Goal: Task Accomplishment & Management: Manage account settings

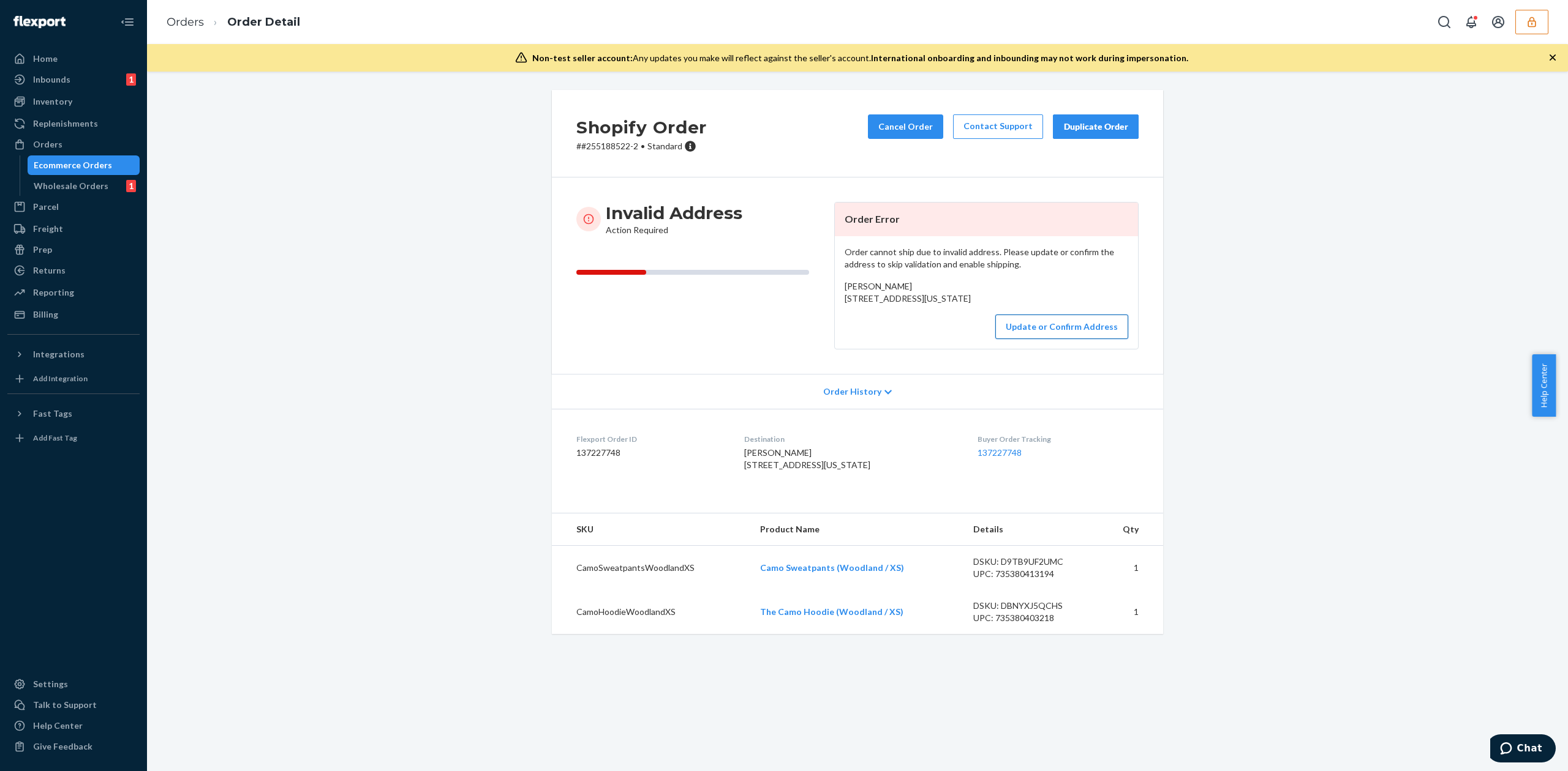
click at [1043, 339] on button "Update or Confirm Address" at bounding box center [1061, 327] width 133 height 24
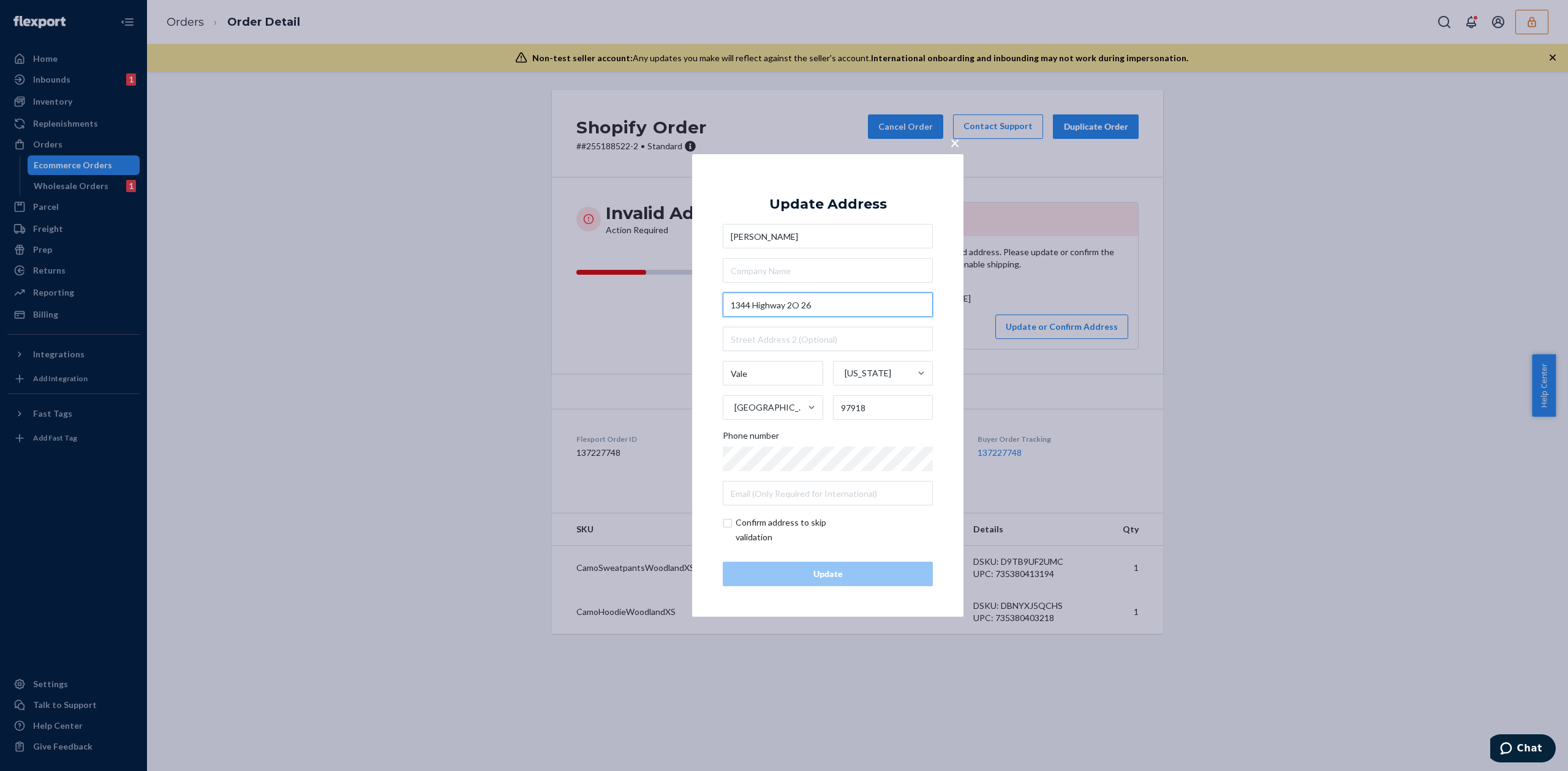
click at [799, 307] on input "1344 Highway 2O 26" at bounding box center [827, 305] width 210 height 24
click at [805, 305] on input "1344 Highway 20 26" at bounding box center [827, 305] width 210 height 24
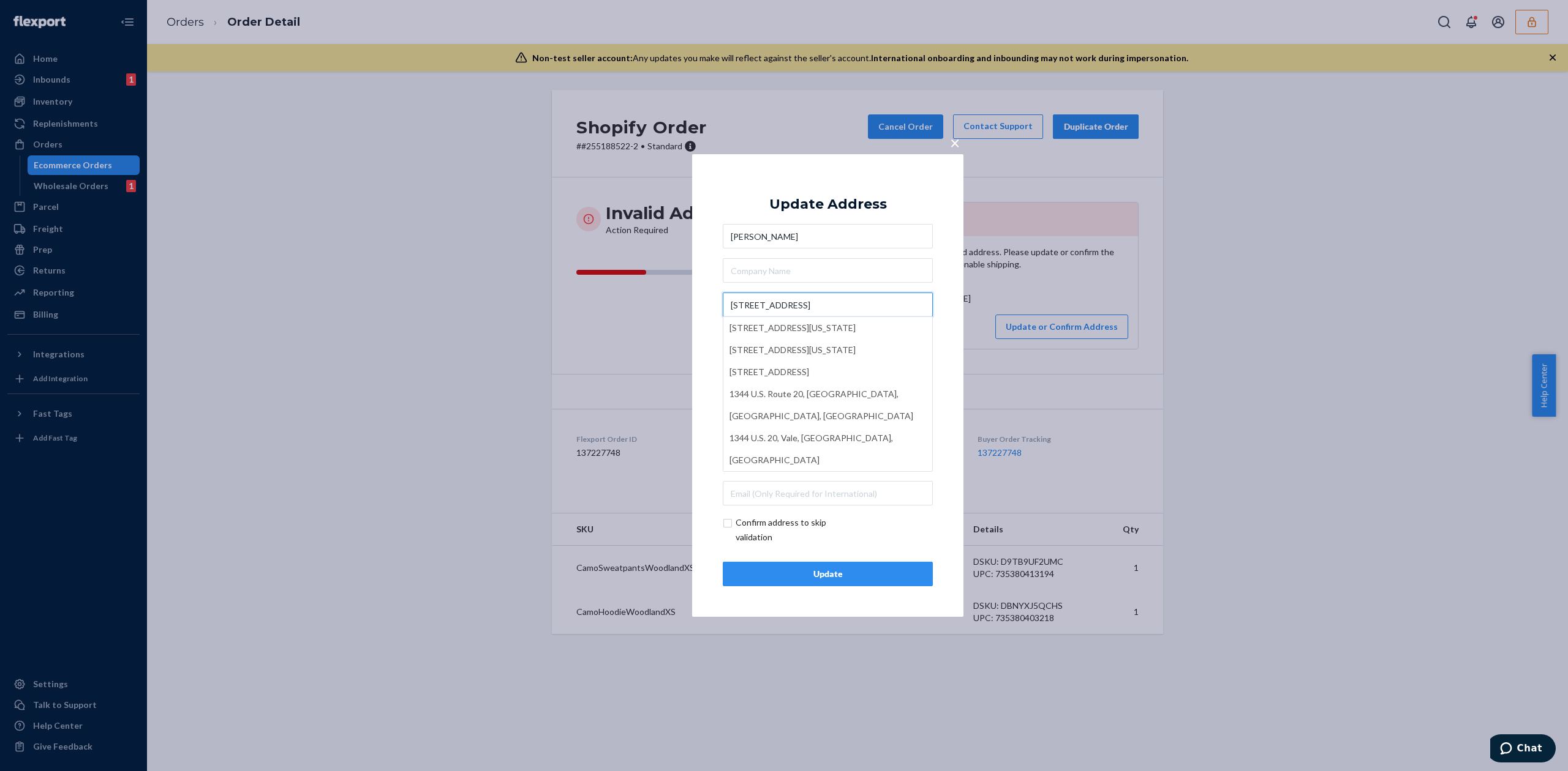
type input "1344 Highway 20"
click at [819, 211] on div "Update Address" at bounding box center [828, 205] width 118 height 15
click at [783, 331] on input "text" at bounding box center [827, 339] width 210 height 24
paste input "26"
type input "26"
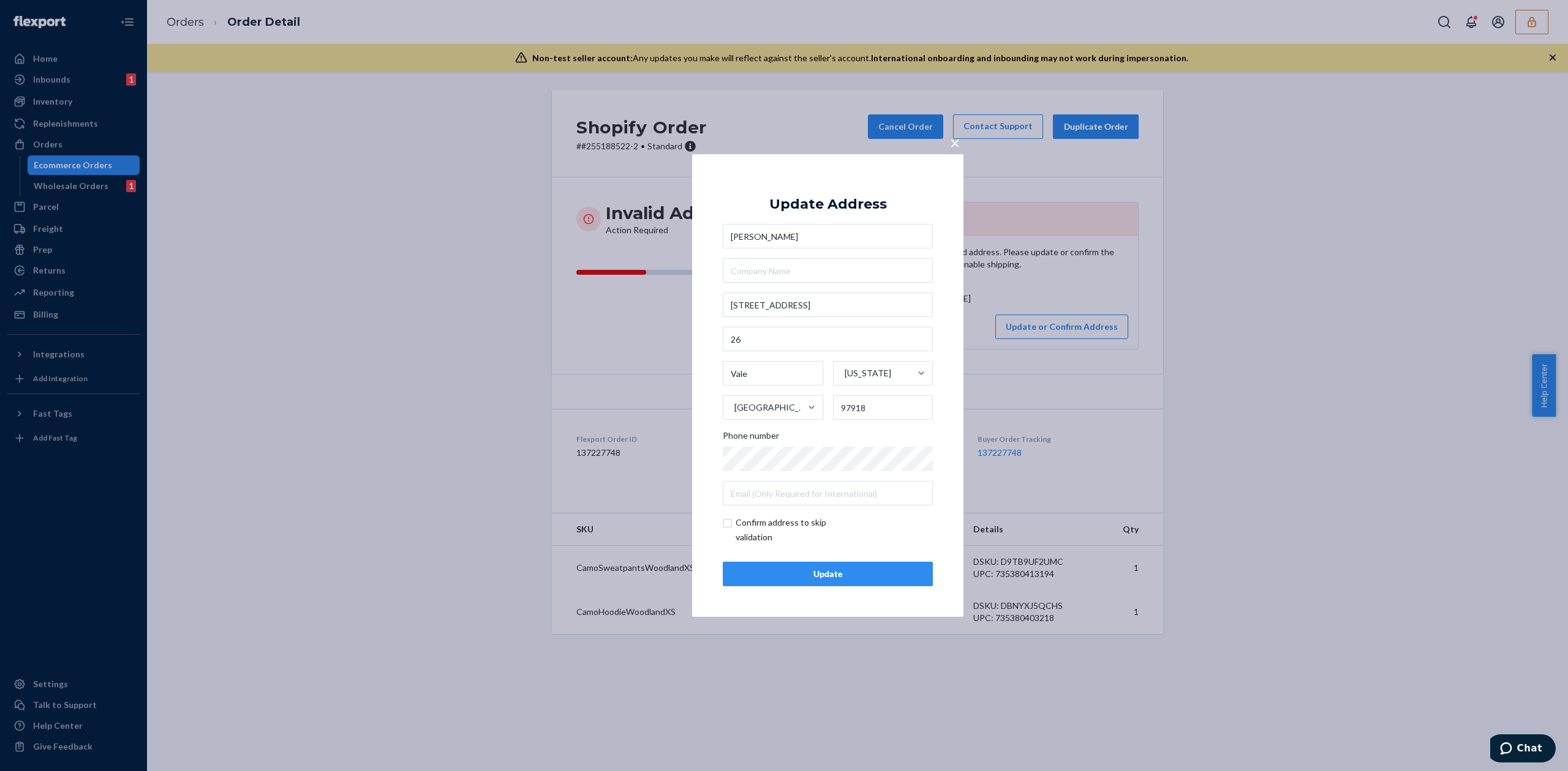
click at [848, 561] on div "Update Address Ashley Hood 1344 Highway 20 26 Vale Oregon United States 97918 P…" at bounding box center [827, 386] width 210 height 402
click at [849, 569] on div "Update" at bounding box center [827, 574] width 189 height 12
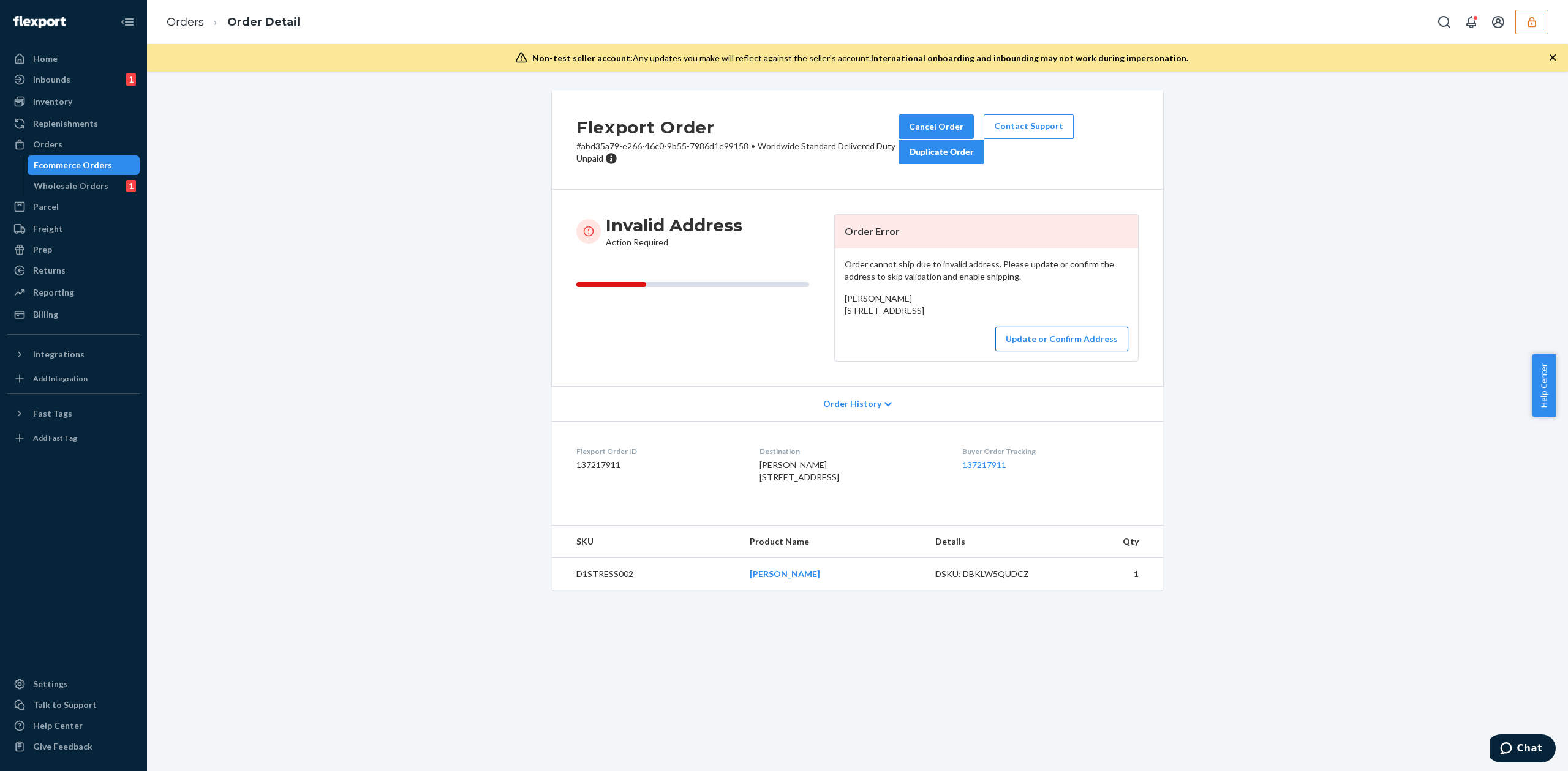
click at [1046, 351] on button "Update or Confirm Address" at bounding box center [1061, 339] width 133 height 24
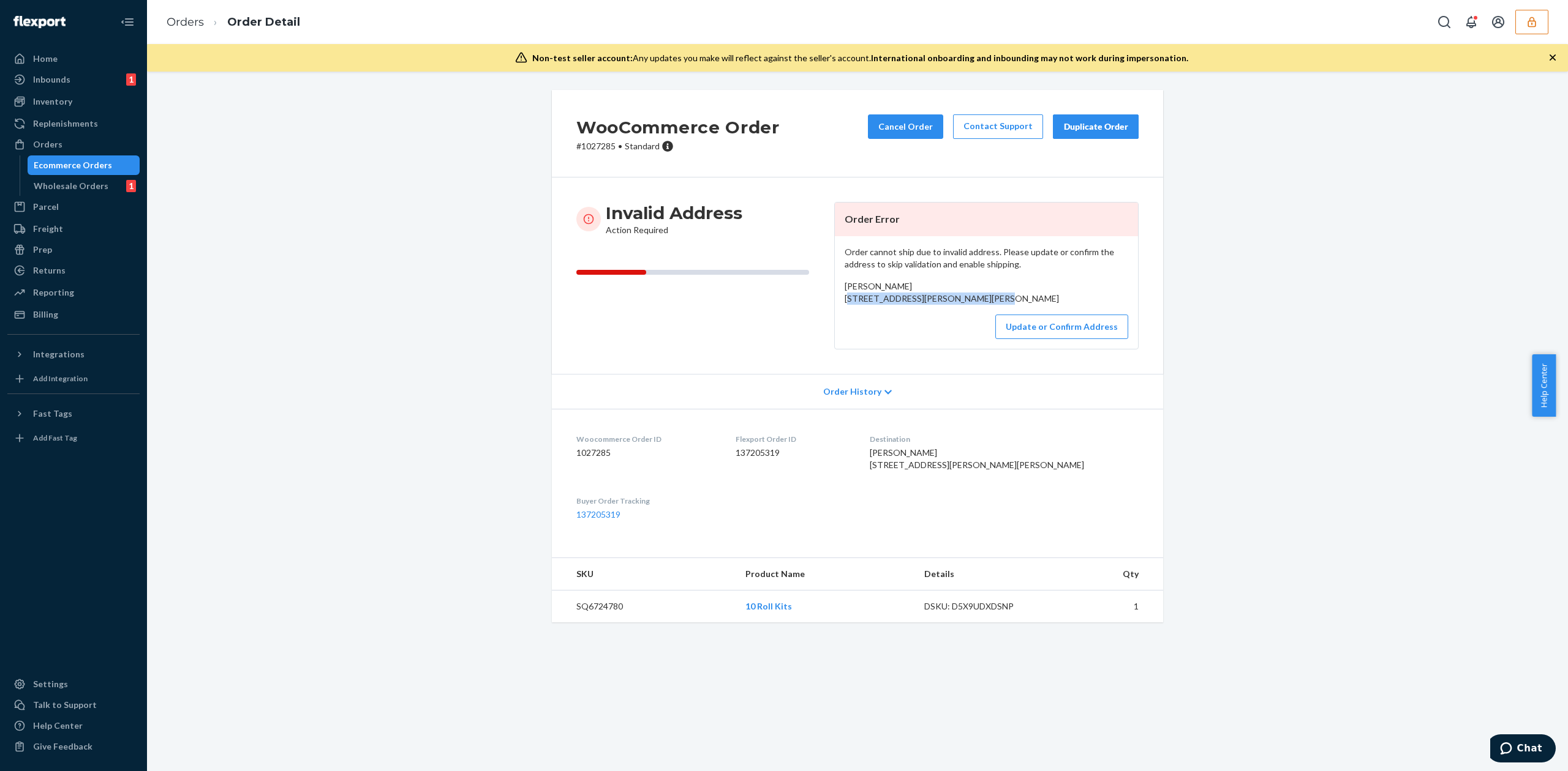
drag, startPoint x: 839, startPoint y: 296, endPoint x: 907, endPoint y: 317, distance: 71.2
click at [907, 305] on div "Lamanda Barton 311 Elizabeth Rd Medina, TX 78055-3544 US" at bounding box center [985, 293] width 283 height 24
copy span "311 Elizabeth Rd Medina, TX 78055"
click at [849, 289] on span "Lamanda Barton 311 Elizabeth Rd Medina, TX 78055-3544 US" at bounding box center [951, 293] width 214 height 22
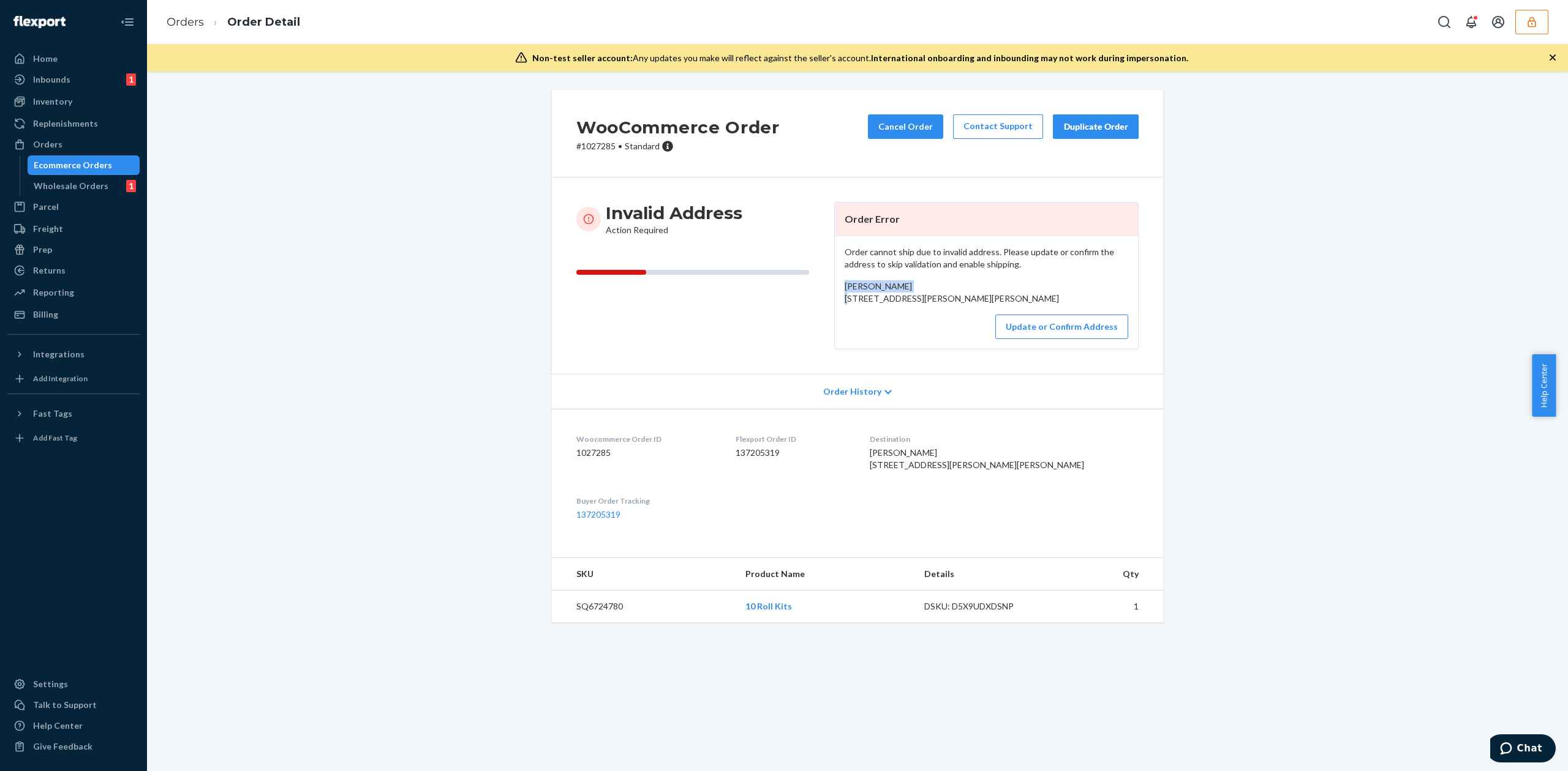
click at [849, 289] on span "Lamanda Barton 311 Elizabeth Rd Medina, TX 78055-3544 US" at bounding box center [951, 293] width 214 height 22
copy span "Lamanda Barton"
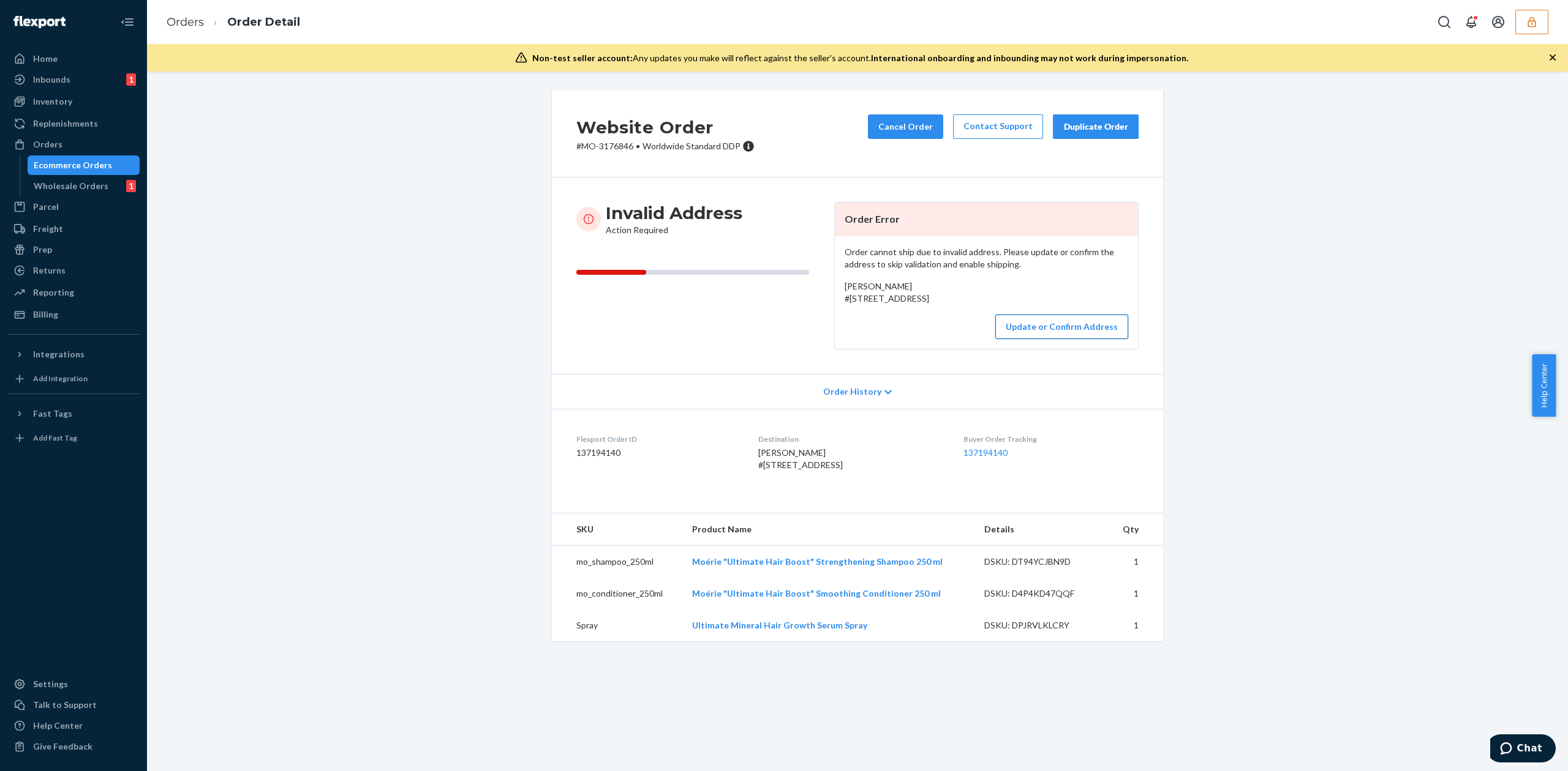
click at [1049, 339] on button "Update or Confirm Address" at bounding box center [1061, 327] width 133 height 24
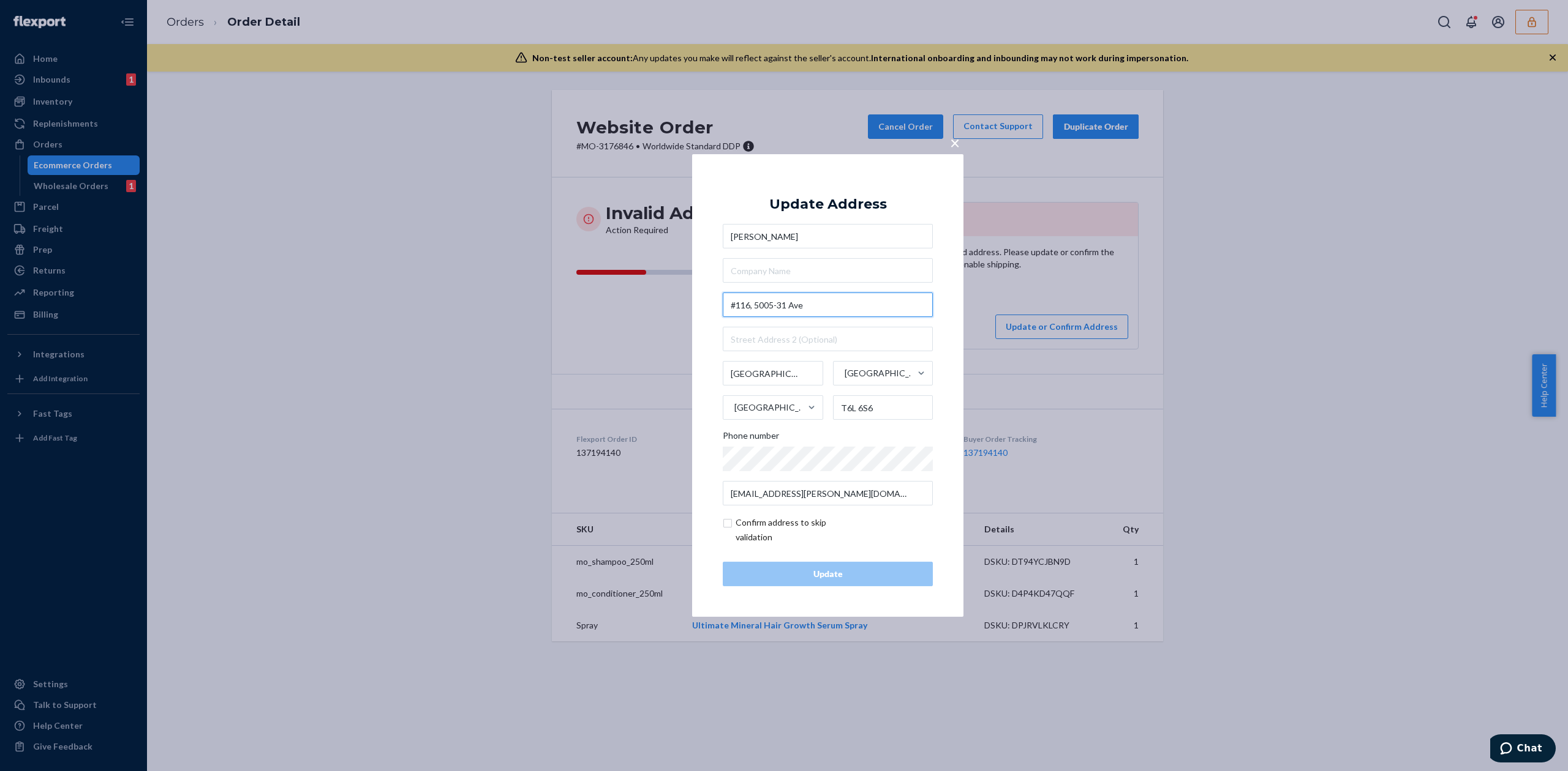
drag, startPoint x: 755, startPoint y: 303, endPoint x: 709, endPoint y: 309, distance: 46.4
click at [709, 309] on div "× Update Address Audrey Robinson #116, 5005-31 Ave Edmonton Alberta Canada T6L …" at bounding box center [827, 385] width 271 height 463
type input "5005-31 Ave"
click at [806, 209] on div "Update Address" at bounding box center [828, 205] width 118 height 15
click at [779, 335] on input "text" at bounding box center [827, 339] width 210 height 24
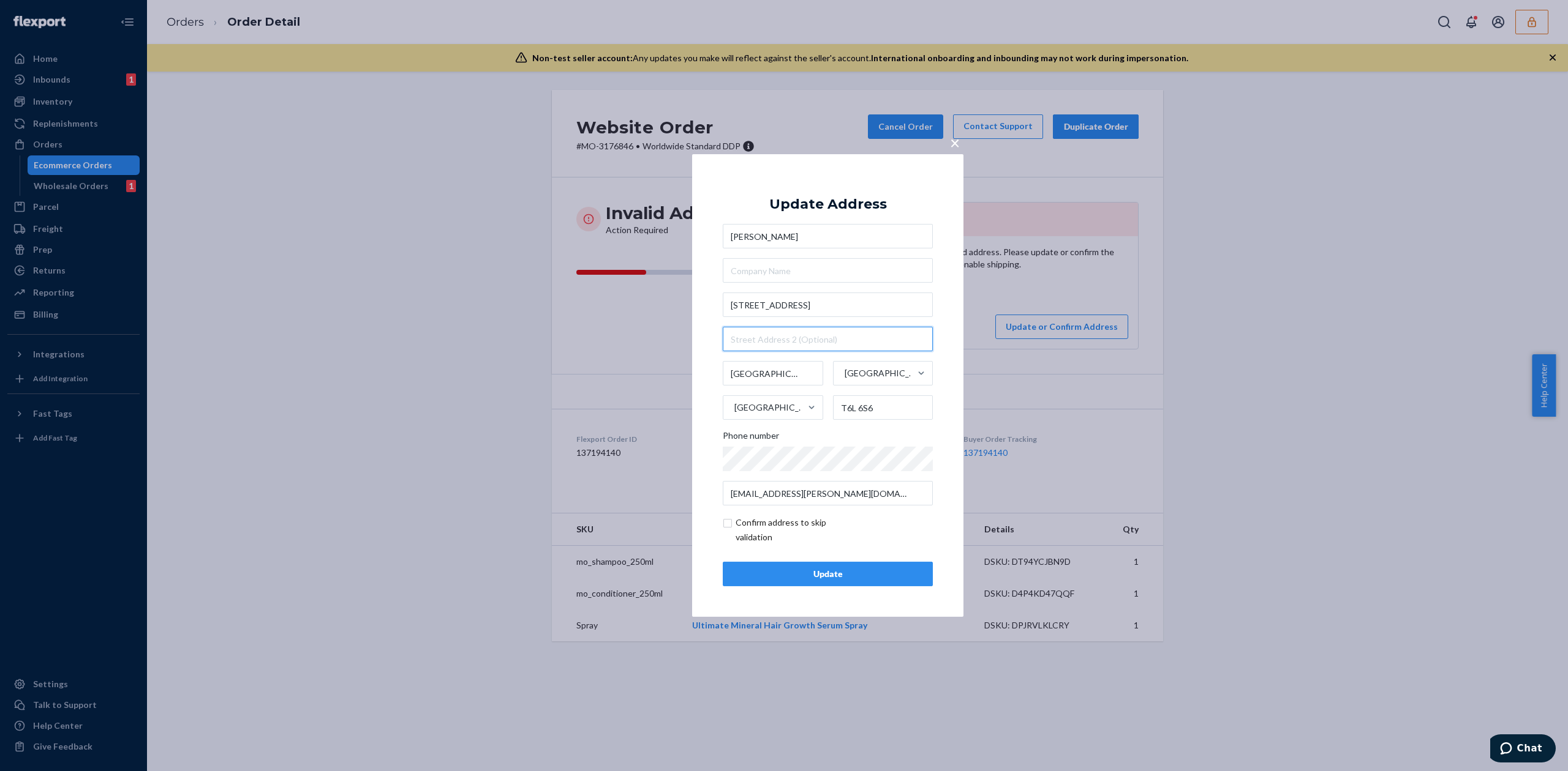
paste input "#116,"
type input "#116"
click at [752, 307] on input "5005-31 Ave" at bounding box center [827, 305] width 210 height 24
type input "5005 31 Ave"
click at [821, 197] on div "Update Address" at bounding box center [828, 205] width 118 height 15
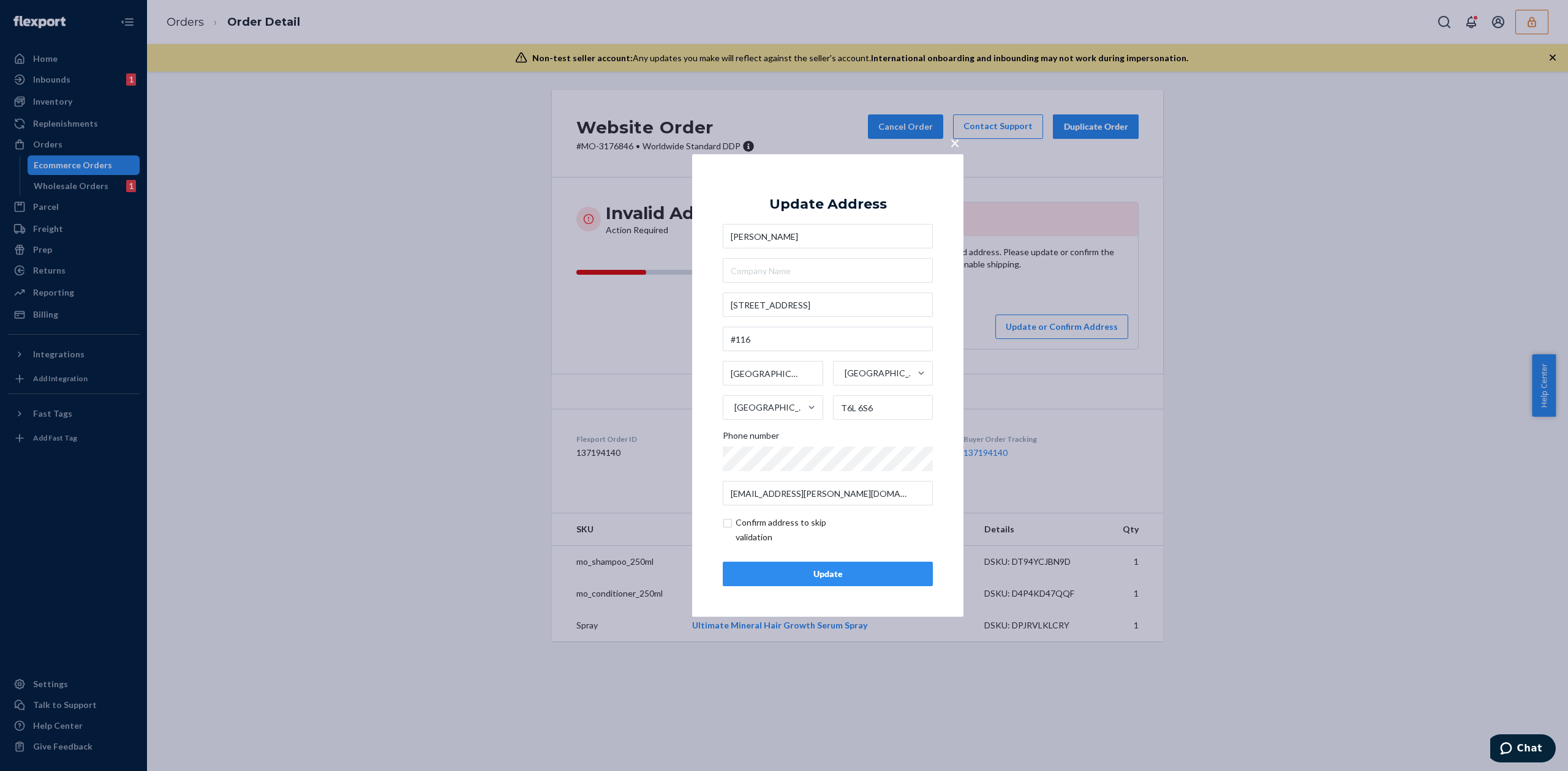
click at [874, 560] on div "Update Address Audrey Robinson 5005 31 Ave #116 Edmonton Alberta Canada T6L 6S6…" at bounding box center [827, 386] width 210 height 402
click at [869, 570] on div "Update" at bounding box center [827, 574] width 189 height 12
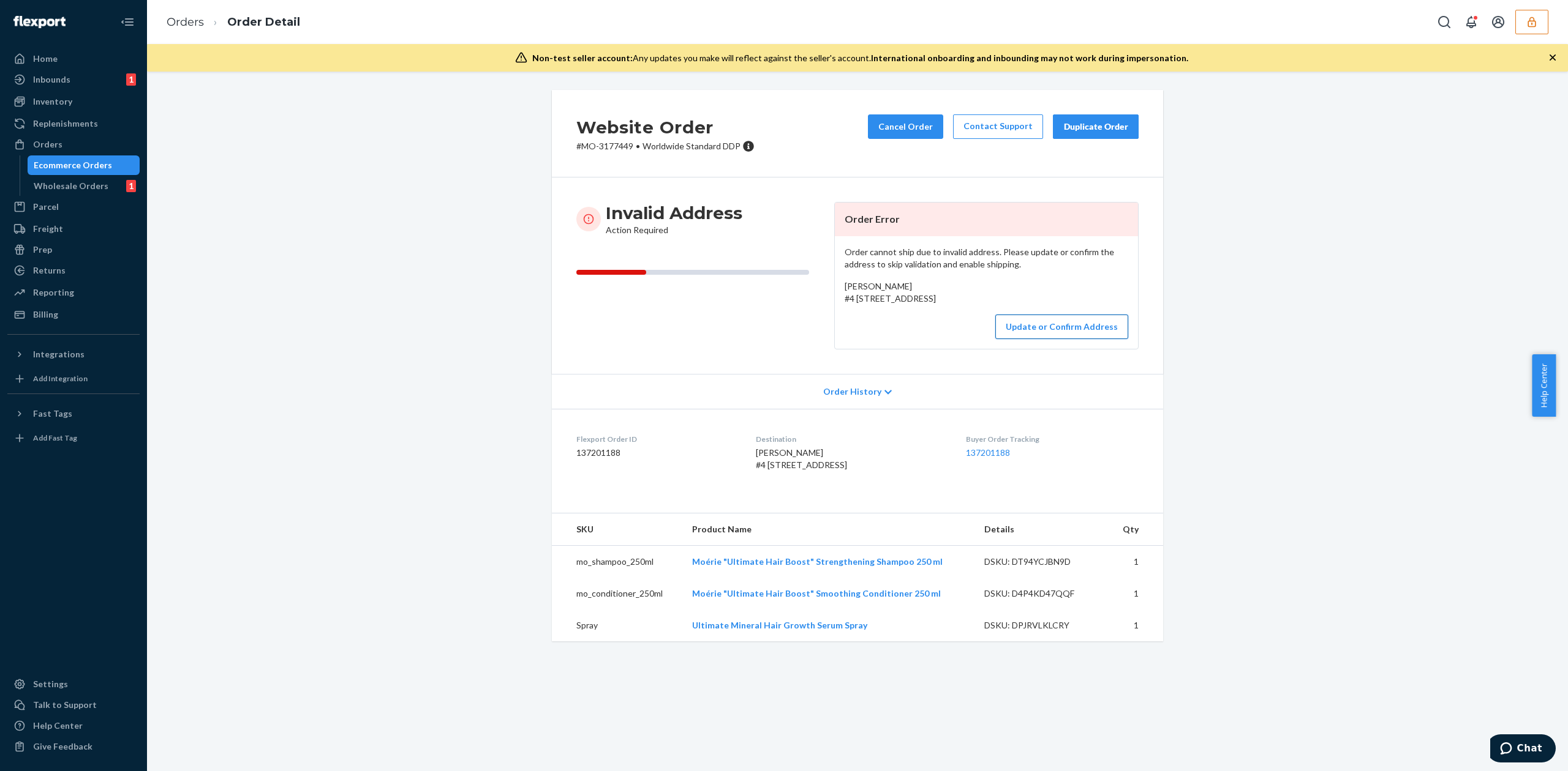
click at [1052, 339] on button "Update or Confirm Address" at bounding box center [1061, 327] width 133 height 24
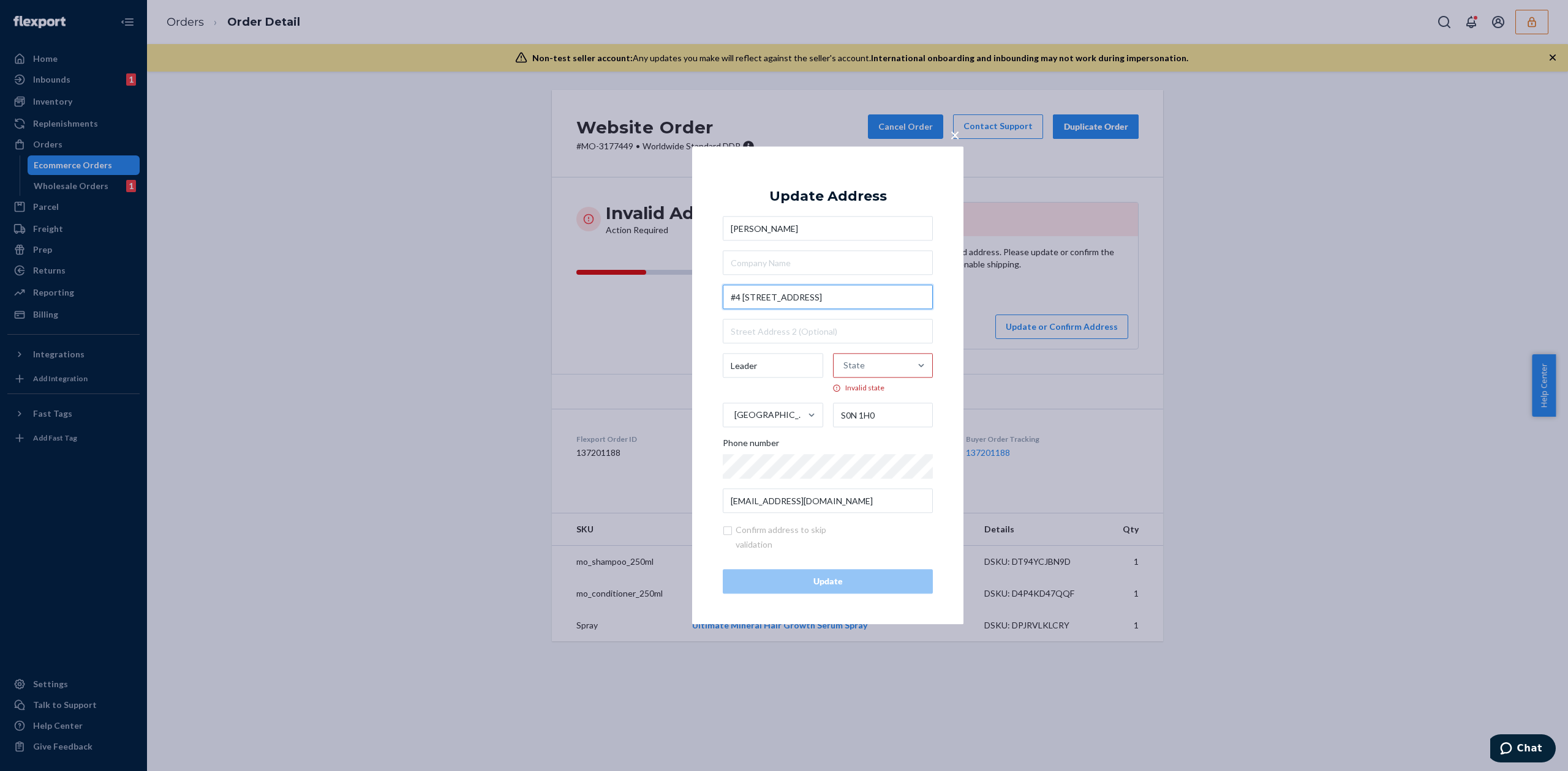
click at [741, 299] on input "#4 [STREET_ADDRESS]" at bounding box center [827, 297] width 210 height 24
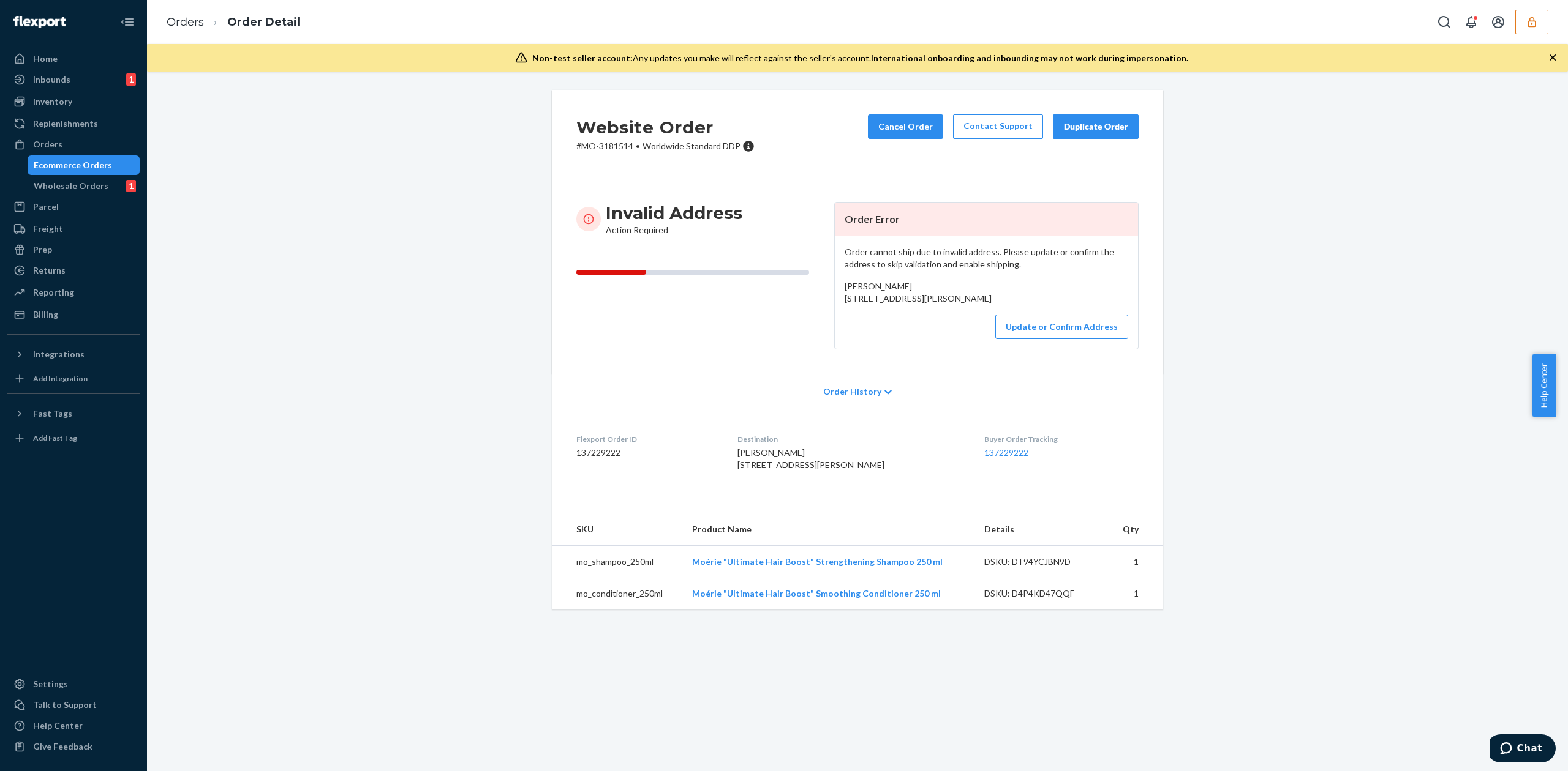
copy span "[STREET_ADDRESS]"
drag, startPoint x: 839, startPoint y: 297, endPoint x: 954, endPoint y: 309, distance: 115.6
click at [954, 305] on div "Linda Fiwell 207 Alexander Street Rocanville, SK s0a3l0 CA" at bounding box center [985, 293] width 283 height 24
drag, startPoint x: 838, startPoint y: 297, endPoint x: 940, endPoint y: 311, distance: 103.0
click at [940, 311] on div "Order cannot ship due to invalid address. Please update or confirm the address …" at bounding box center [986, 293] width 303 height 113
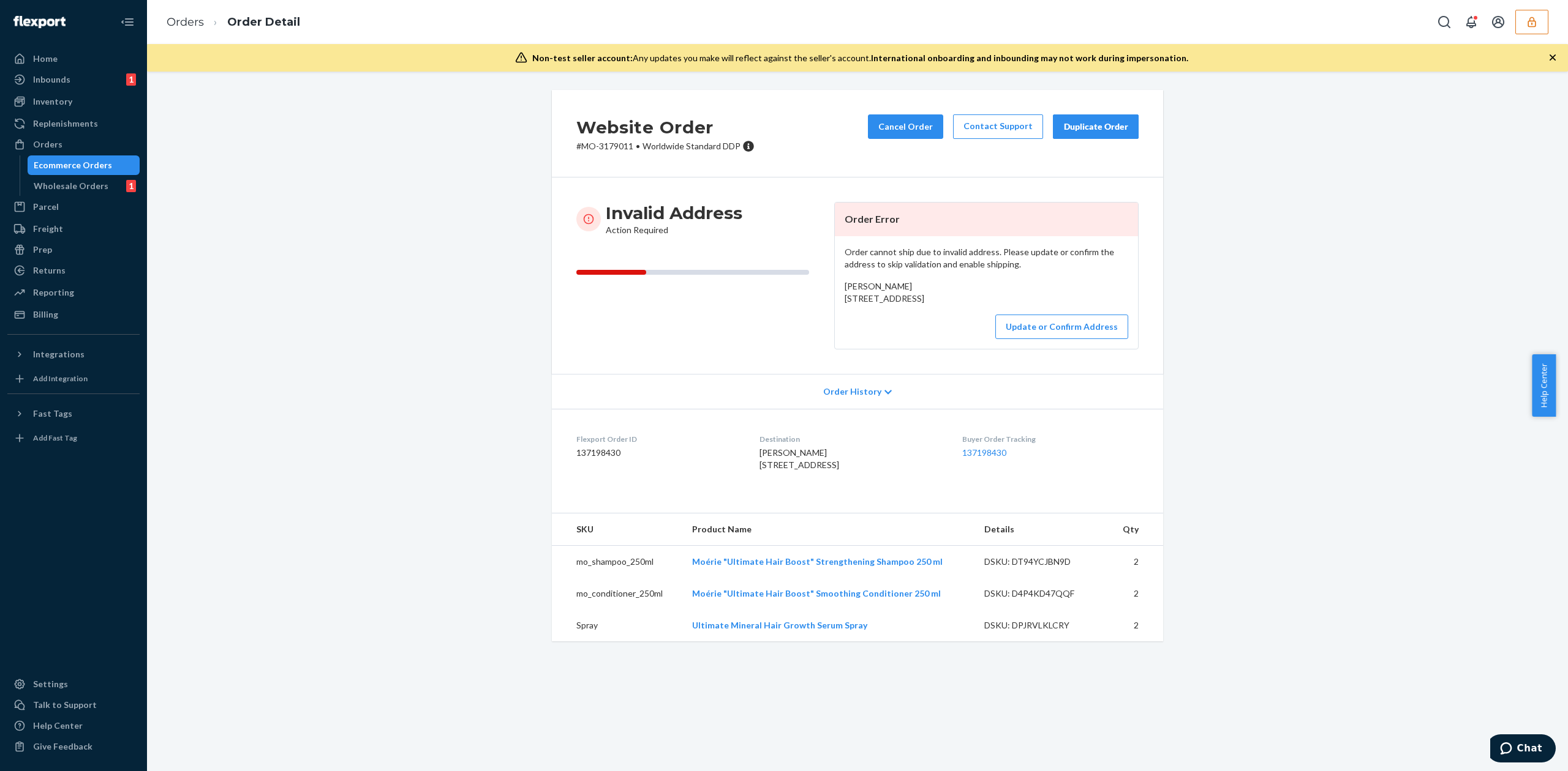
copy span "11 East Road conne river, NL a0h1jo"
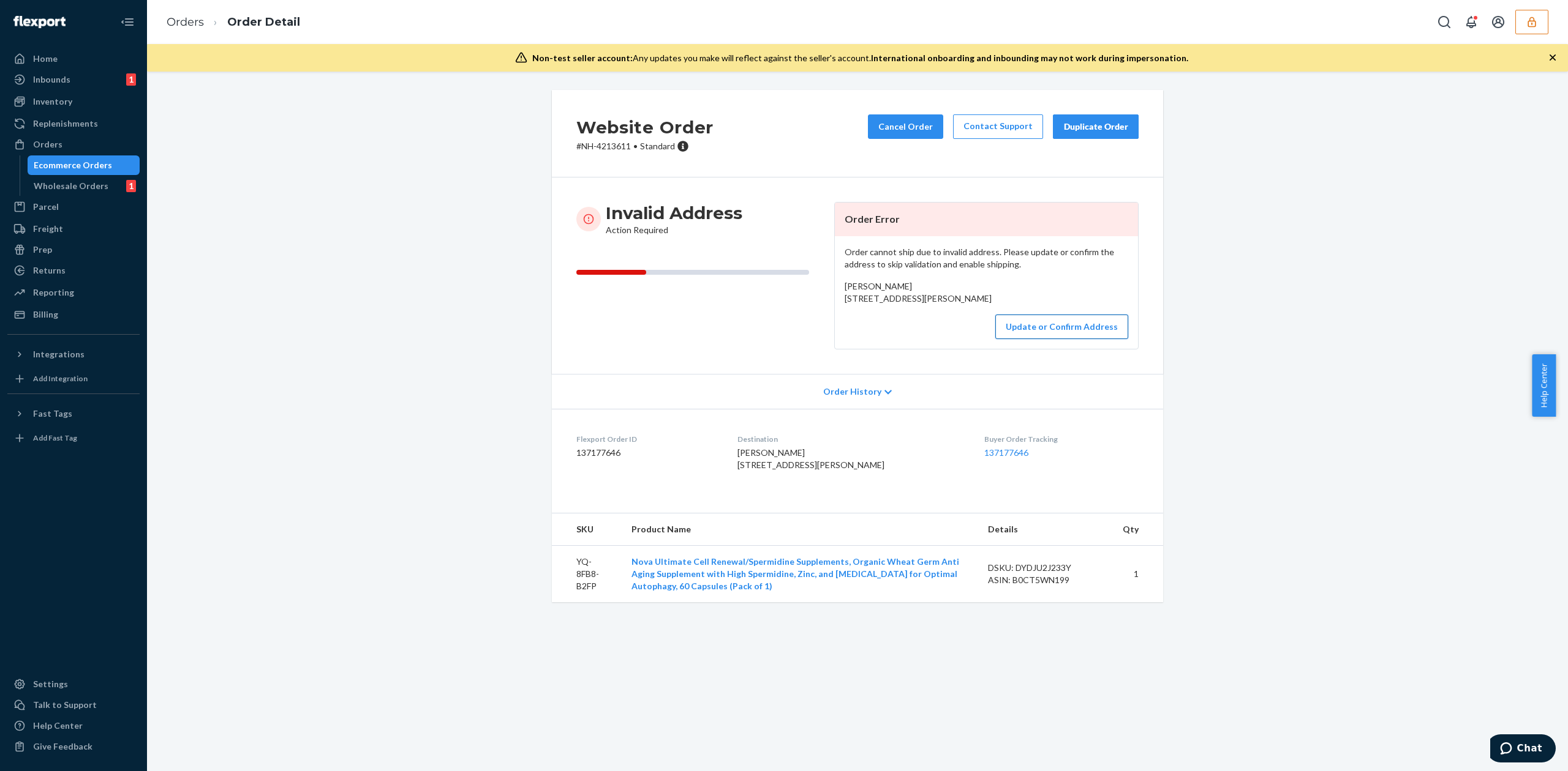
click at [1082, 339] on button "Update or Confirm Address" at bounding box center [1061, 327] width 133 height 24
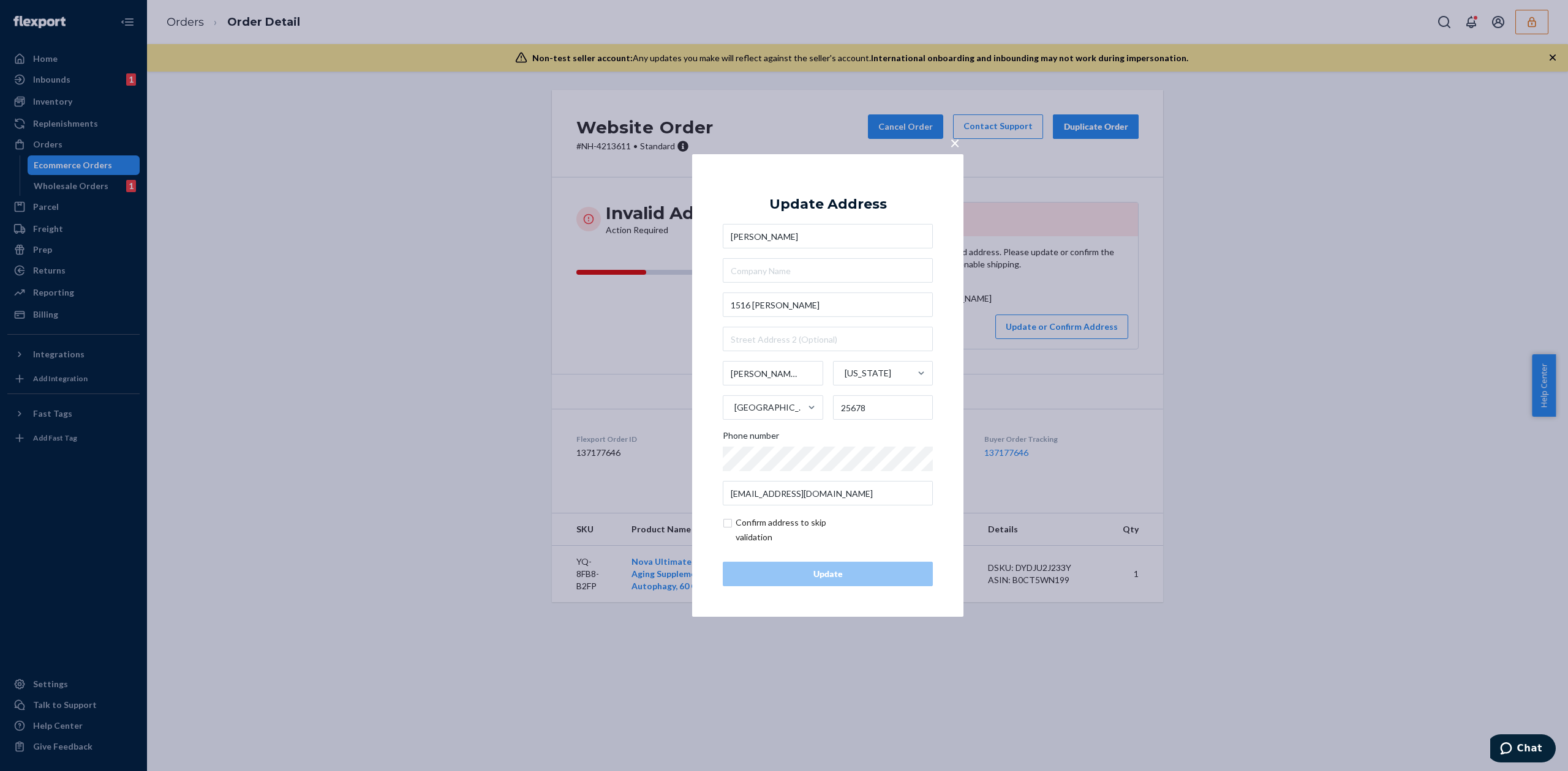
click at [951, 142] on span "×" at bounding box center [955, 142] width 9 height 21
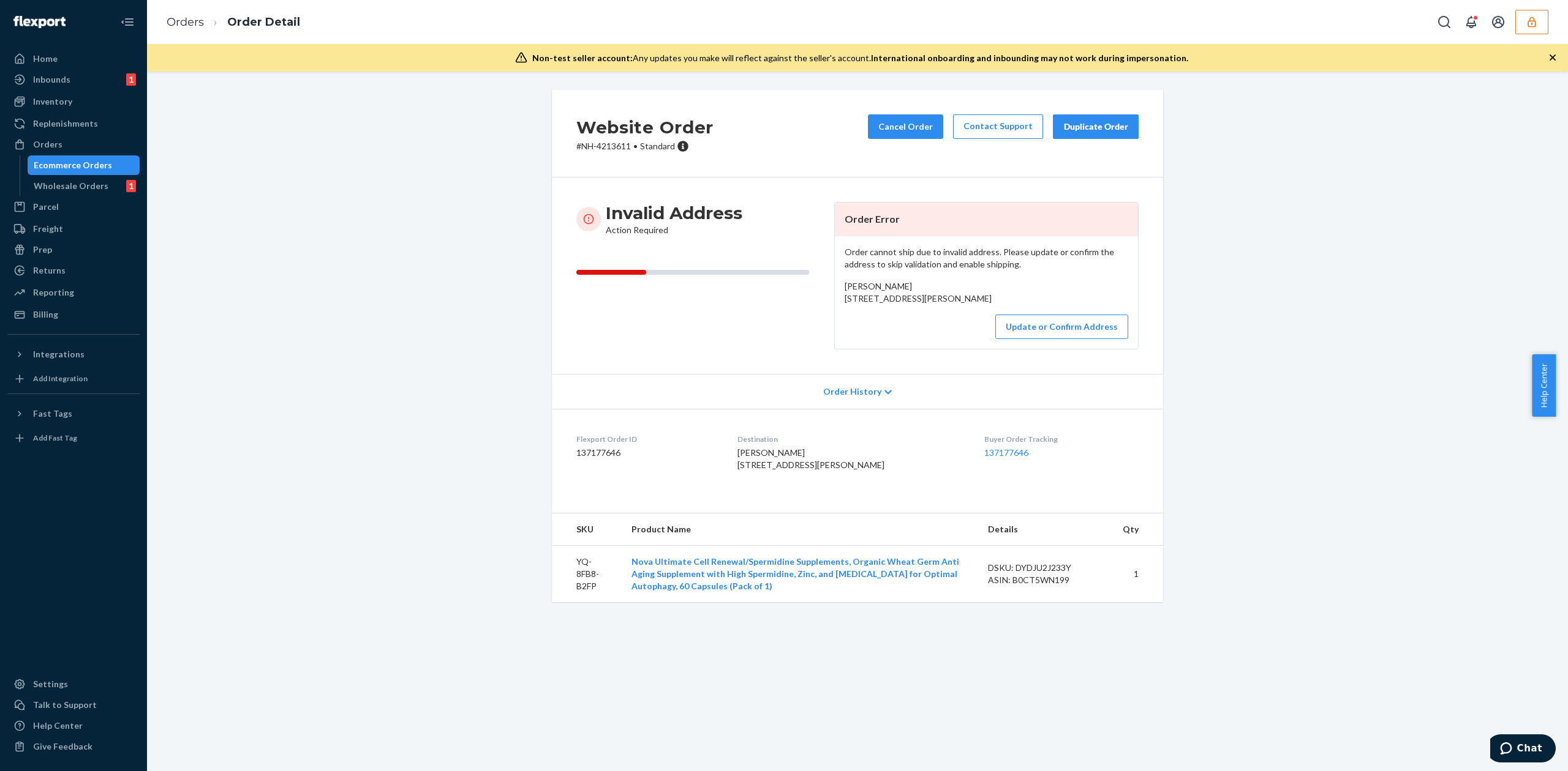
drag, startPoint x: 841, startPoint y: 297, endPoint x: 943, endPoint y: 317, distance: 103.9
click at [943, 305] on div "Brenda Mayhorn 1516 Lynn Bottom Matewan, WV 25678 US" at bounding box center [985, 293] width 283 height 24
copy span "1516 Lynn Bottom Matewan, WV 25678"
